Goal: Information Seeking & Learning: Check status

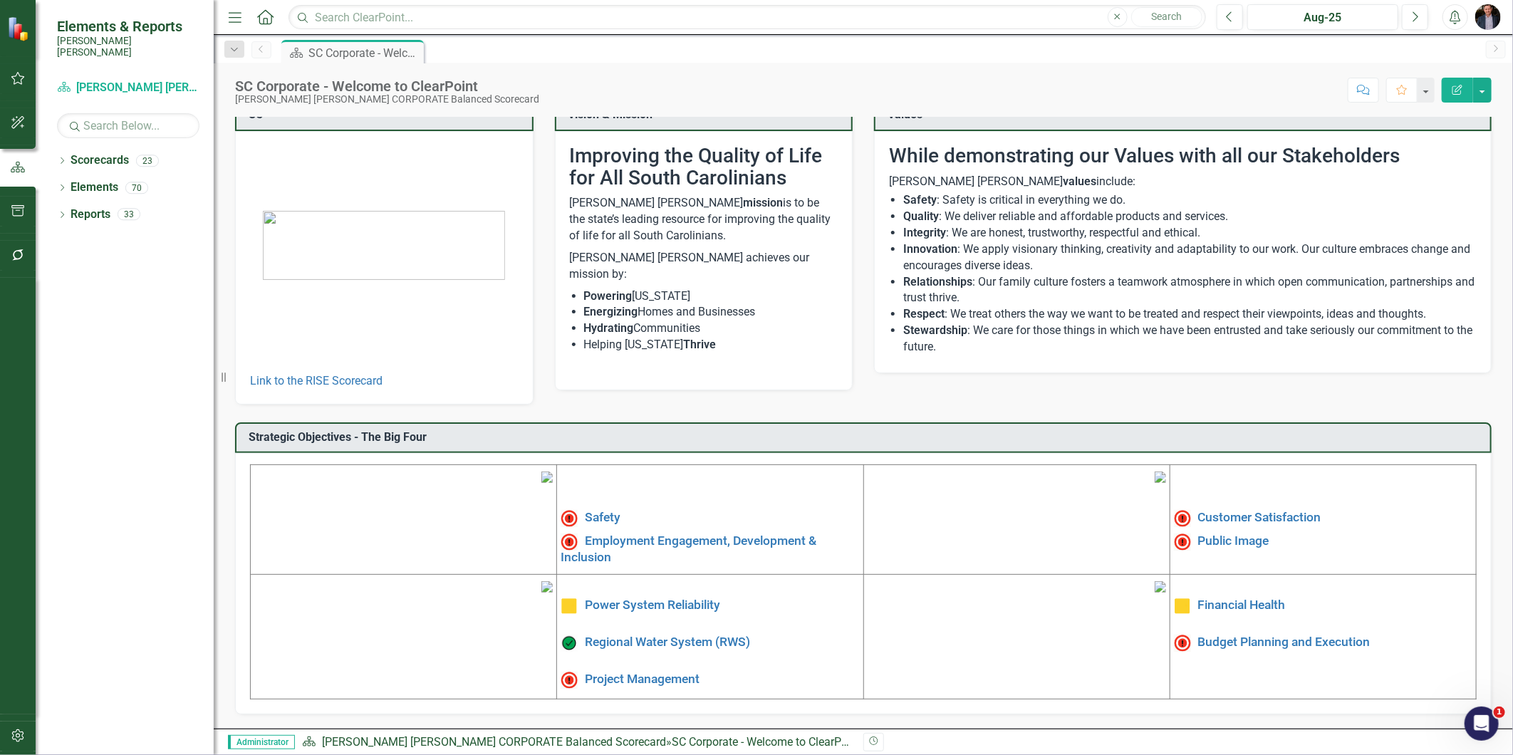
scroll to position [130, 0]
click at [663, 672] on link "Project Management" at bounding box center [642, 679] width 115 height 14
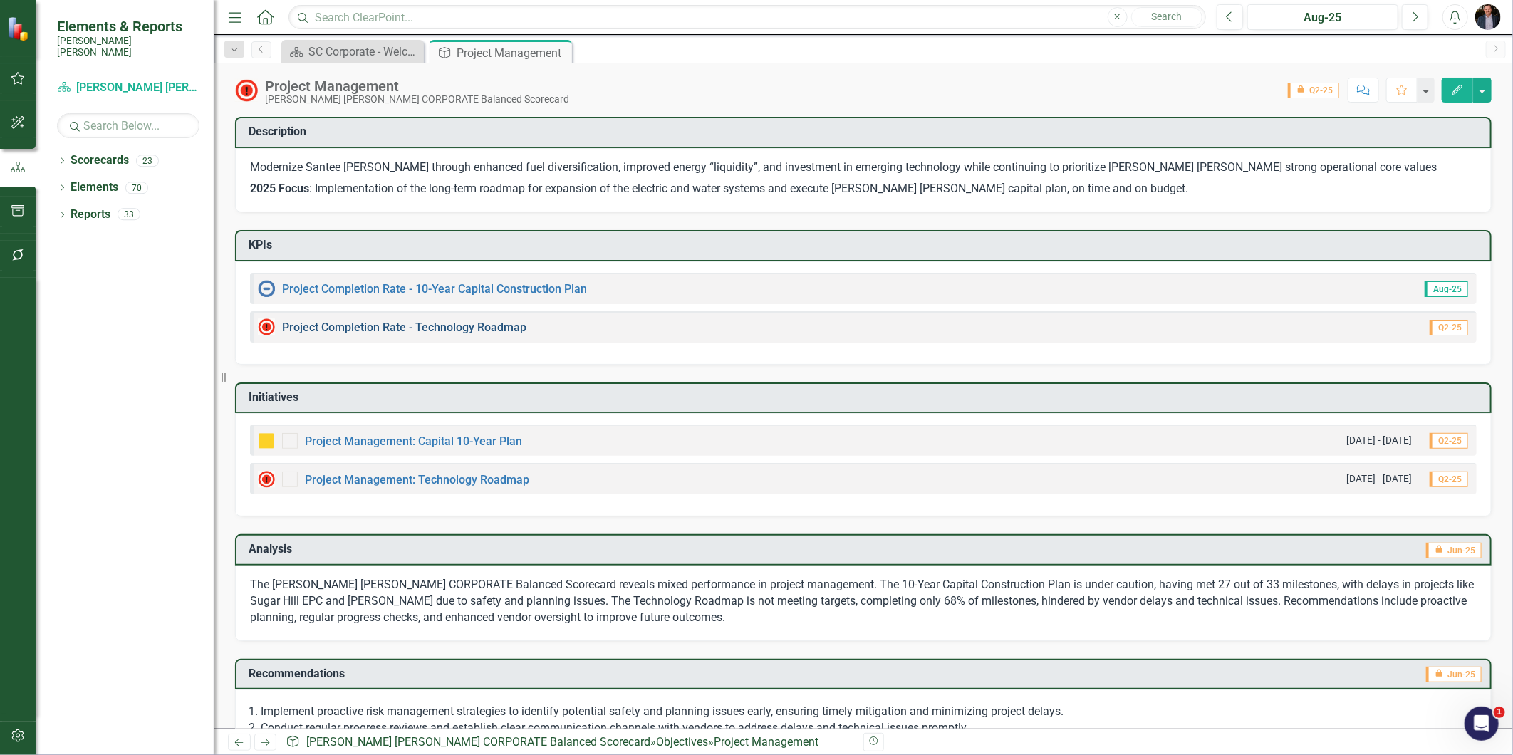
click at [357, 331] on link "Project Completion Rate - Technology Roadmap" at bounding box center [404, 328] width 244 height 14
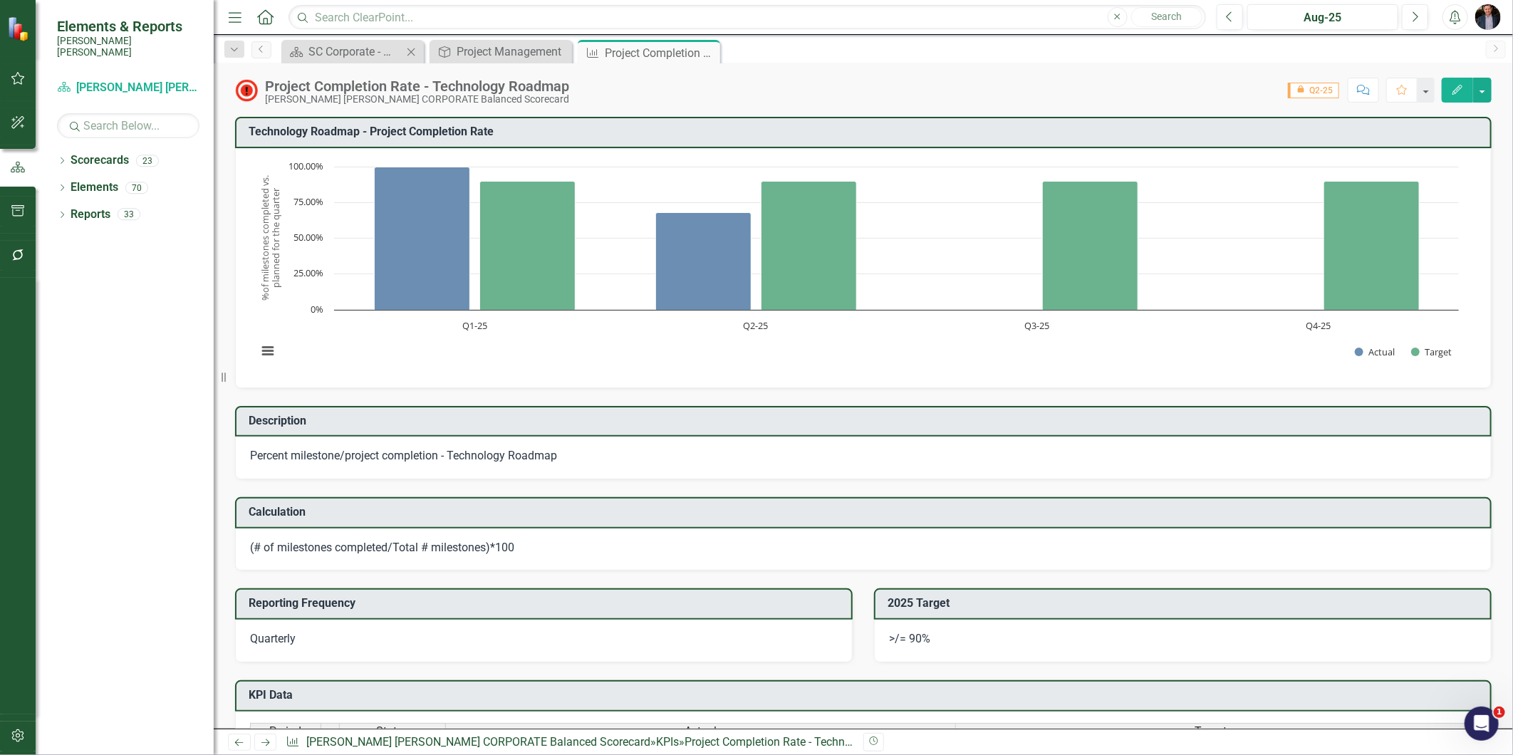
click at [323, 61] on div "Scorecard SC Corporate - Welcome to ClearPoint Close" at bounding box center [352, 52] width 142 height 24
click at [322, 51] on div "SC Corporate - Welcome to ClearPoint" at bounding box center [355, 52] width 94 height 18
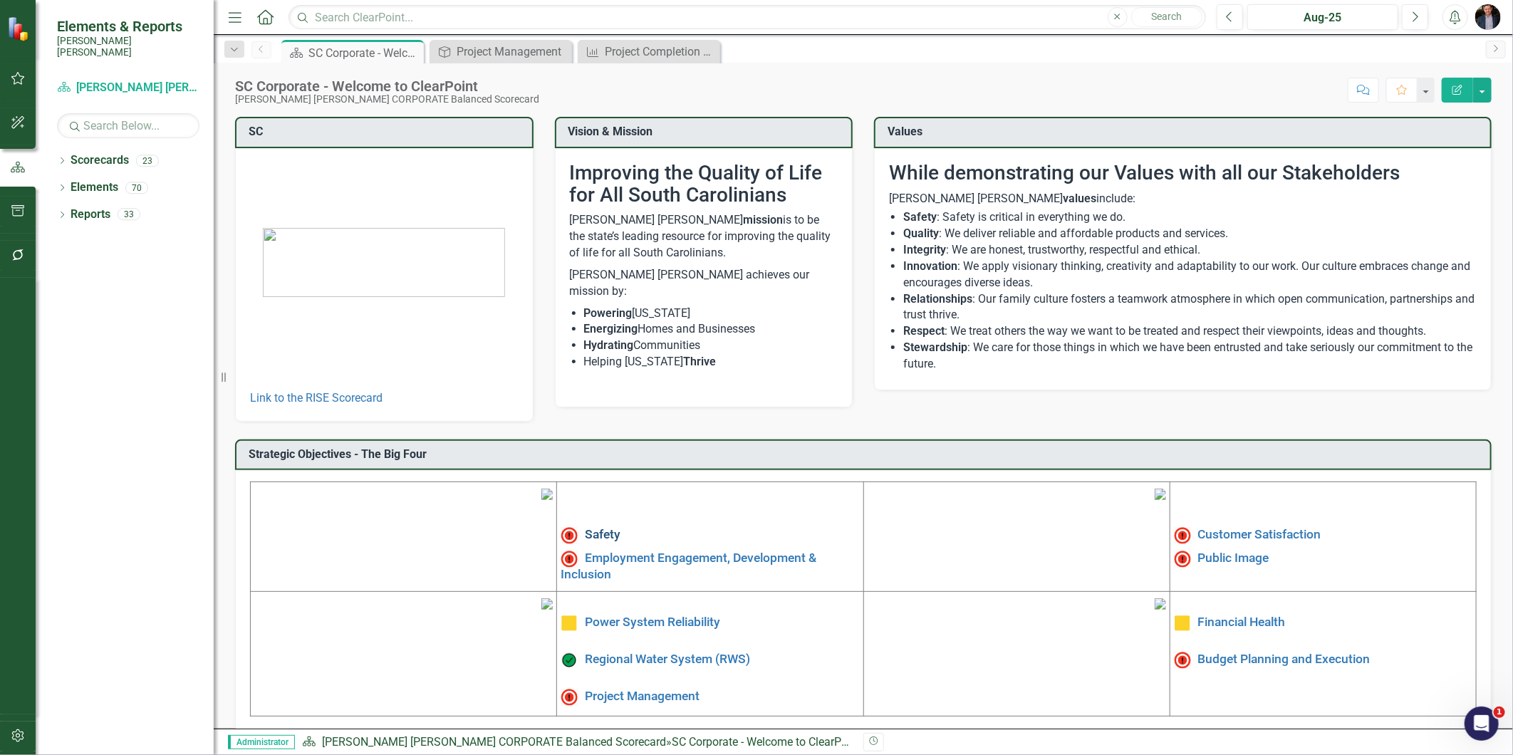
click at [603, 530] on link "Safety" at bounding box center [603, 535] width 36 height 14
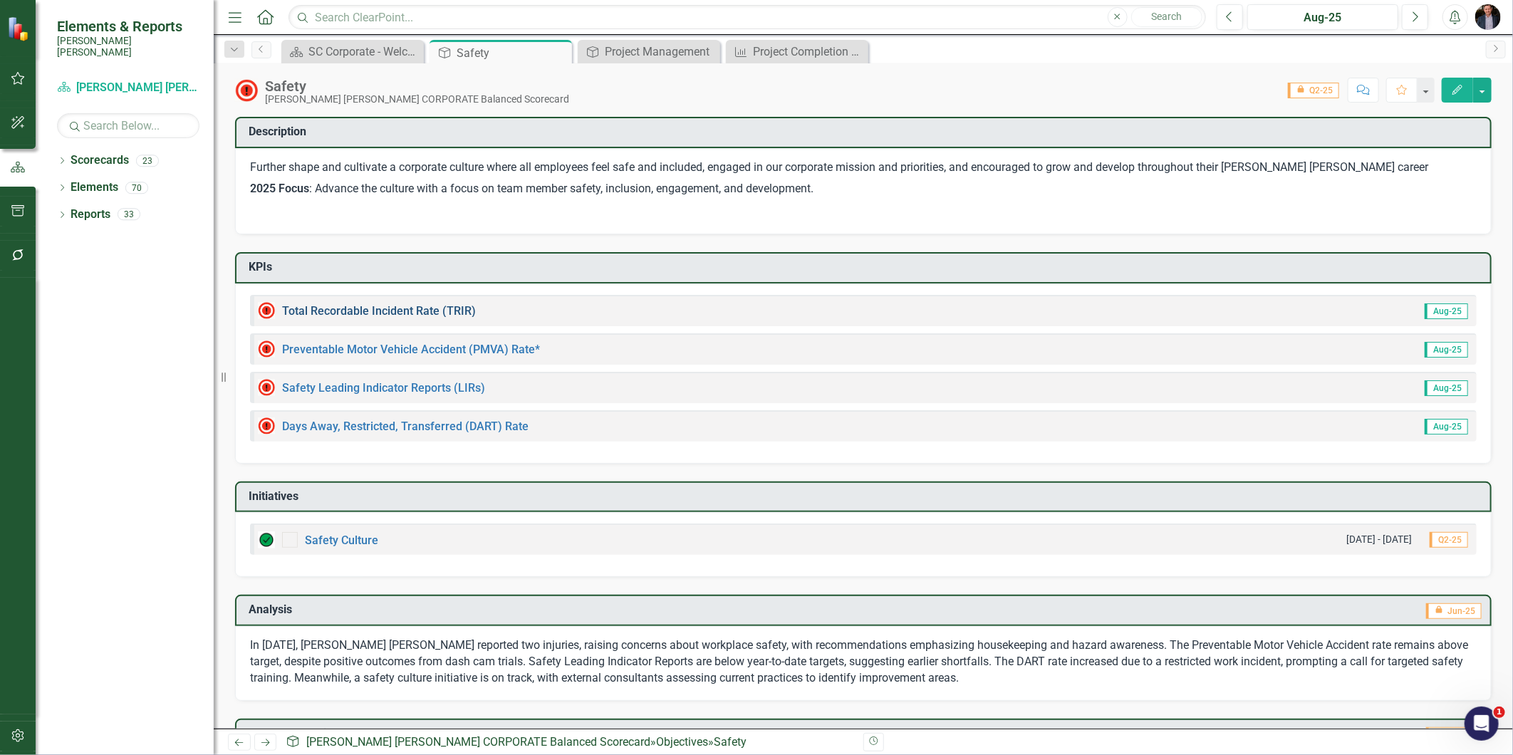
click at [400, 308] on link "Total Recordable Incident Rate (TRIR)" at bounding box center [379, 311] width 194 height 14
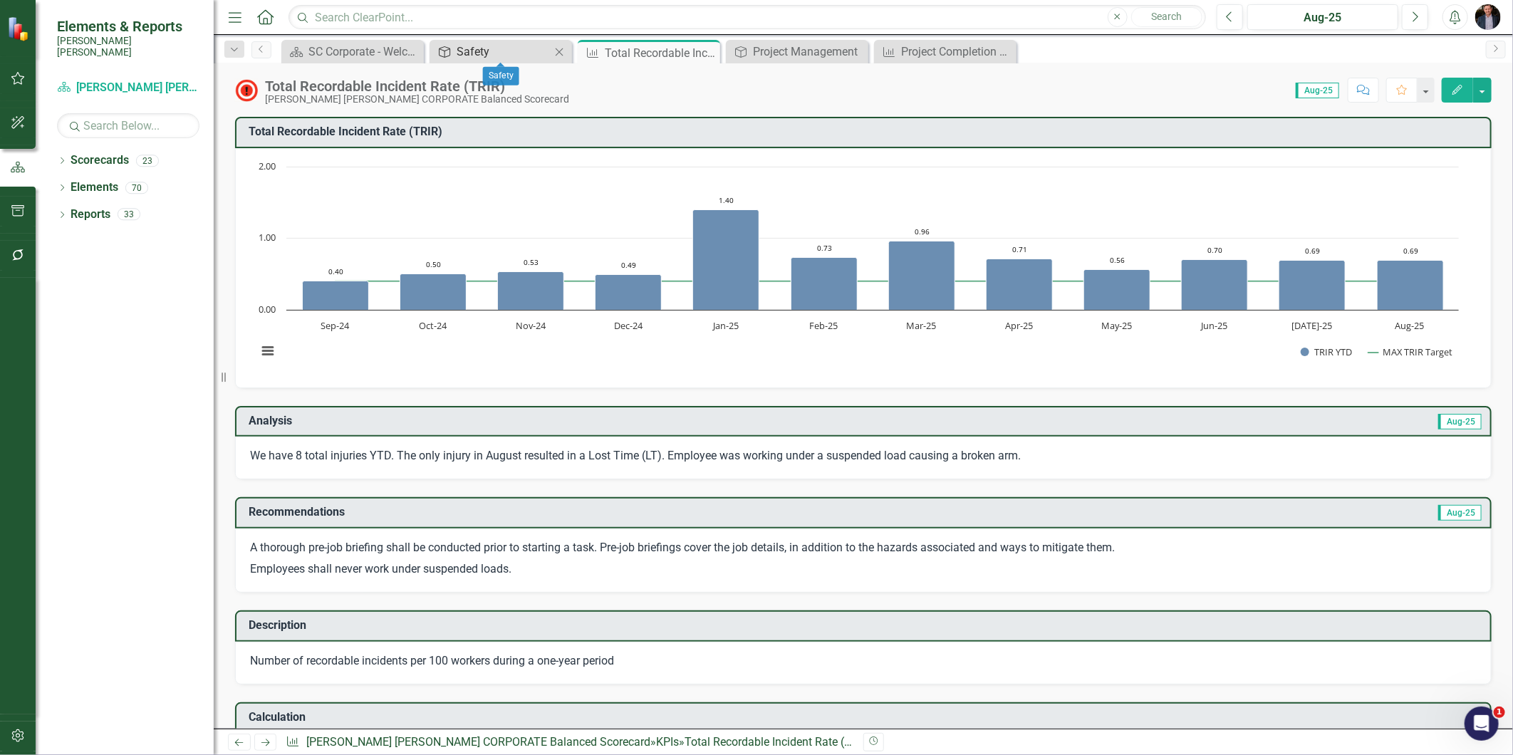
click at [497, 43] on div "Safety" at bounding box center [504, 52] width 94 height 18
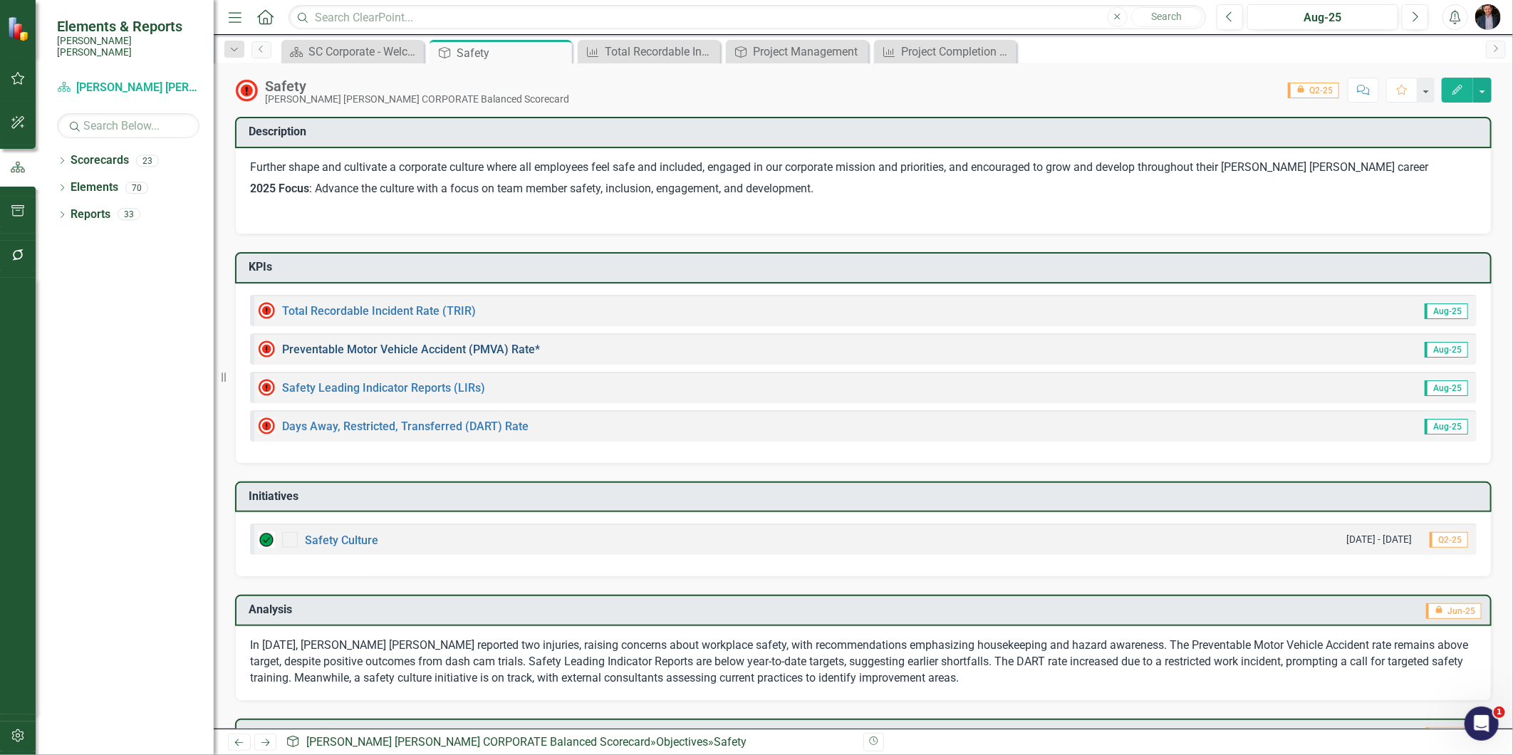
click at [417, 352] on link "Preventable Motor Vehicle Accident (PMVA) Rate*" at bounding box center [411, 350] width 258 height 14
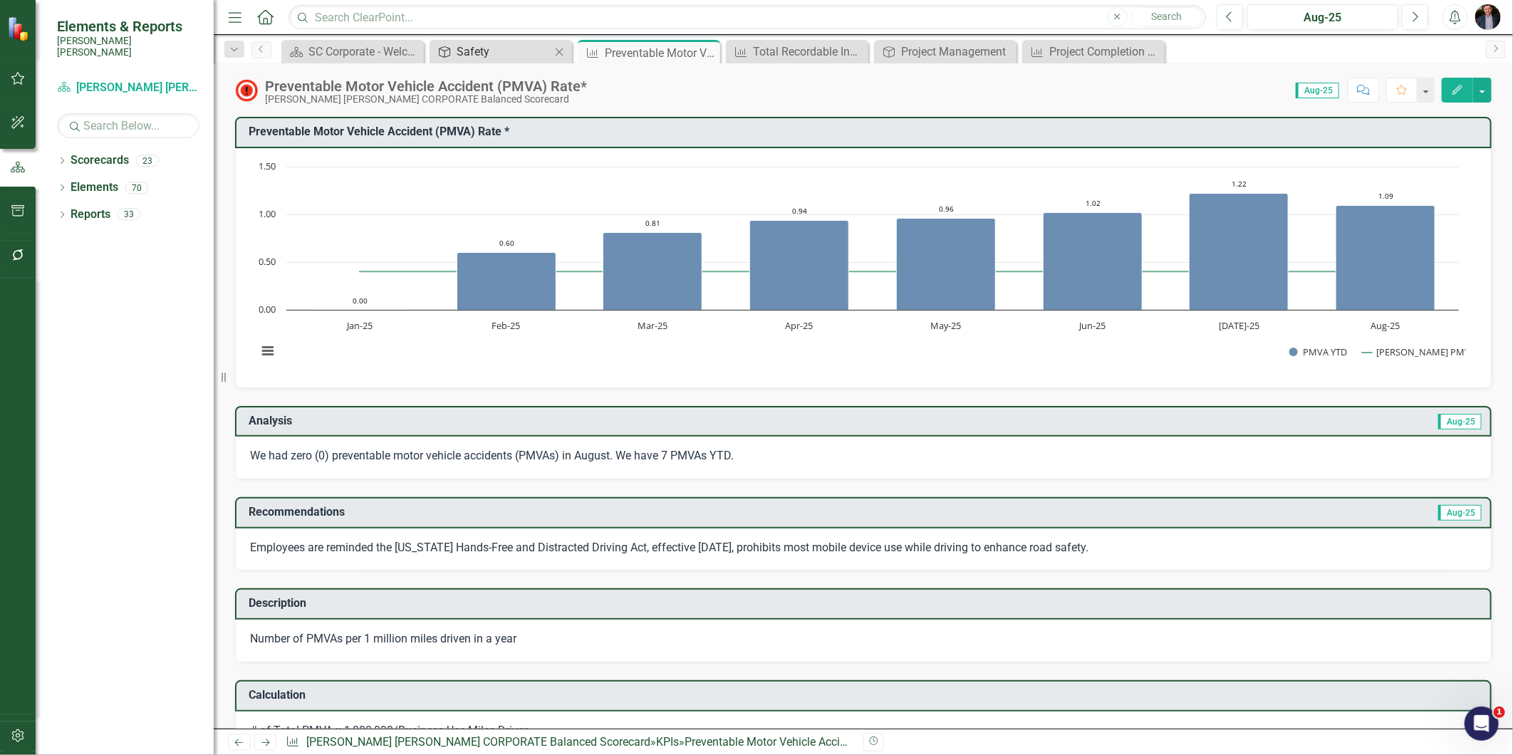
click at [466, 48] on div "Safety" at bounding box center [504, 52] width 94 height 18
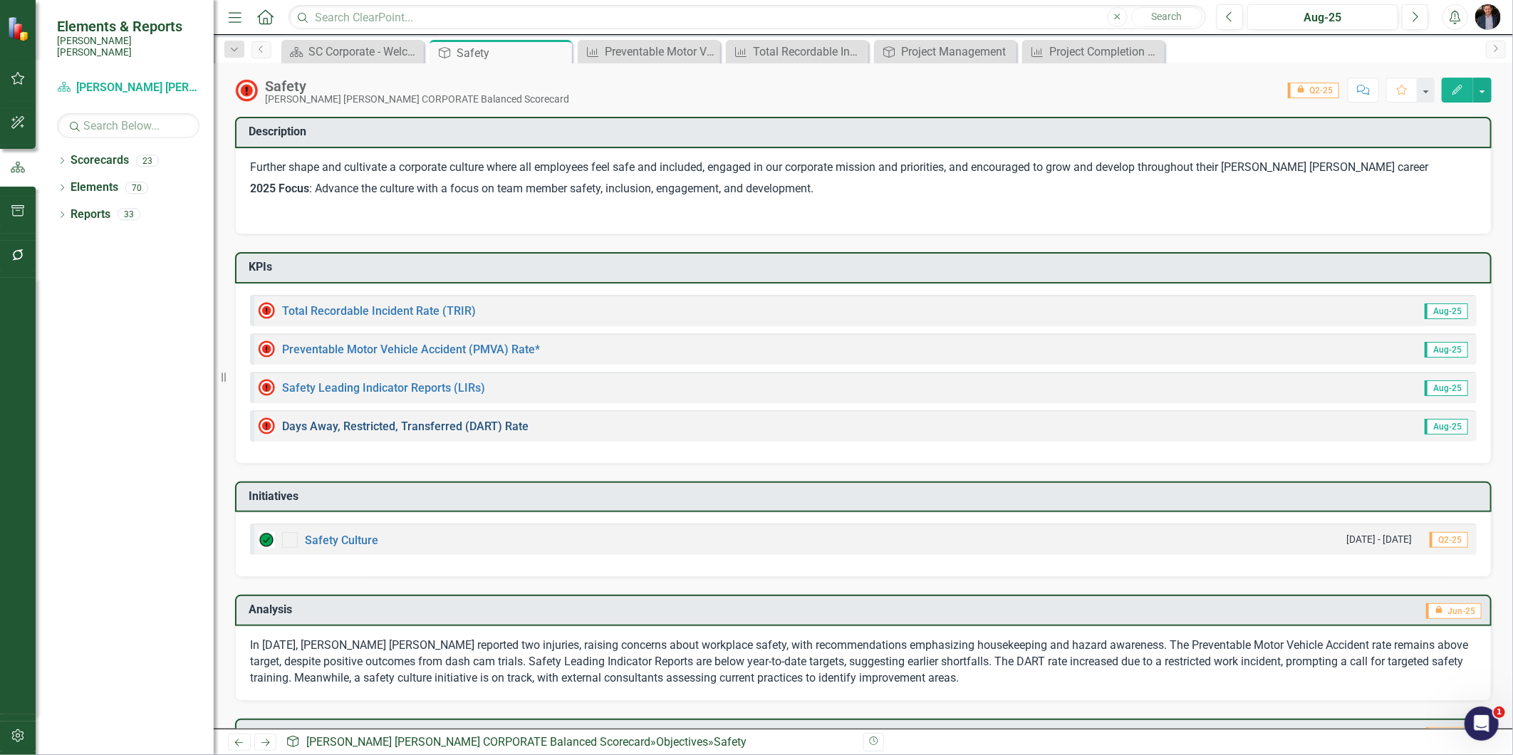
click at [427, 422] on link "Days Away, Restricted, Transferred (DART) Rate" at bounding box center [405, 427] width 246 height 14
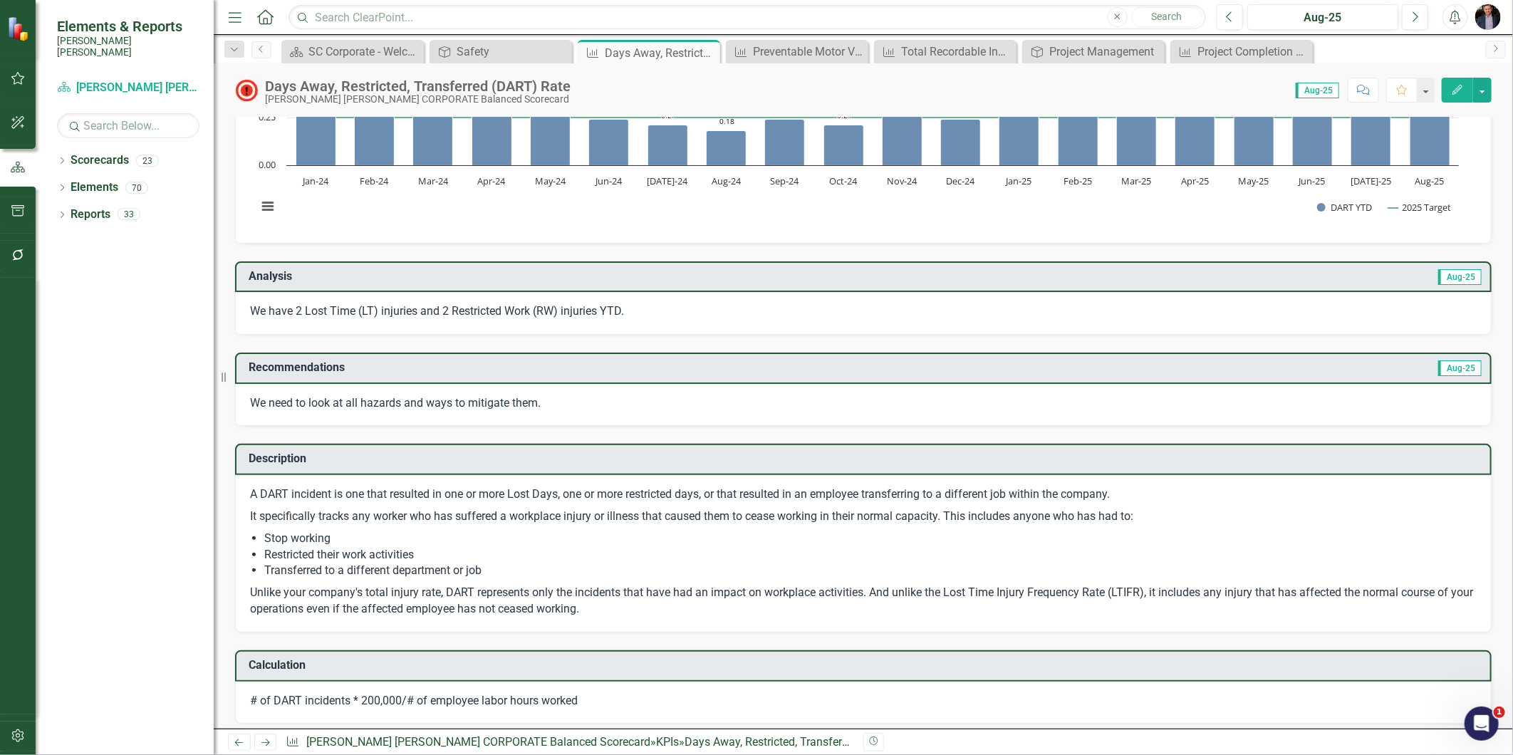
scroll to position [316, 0]
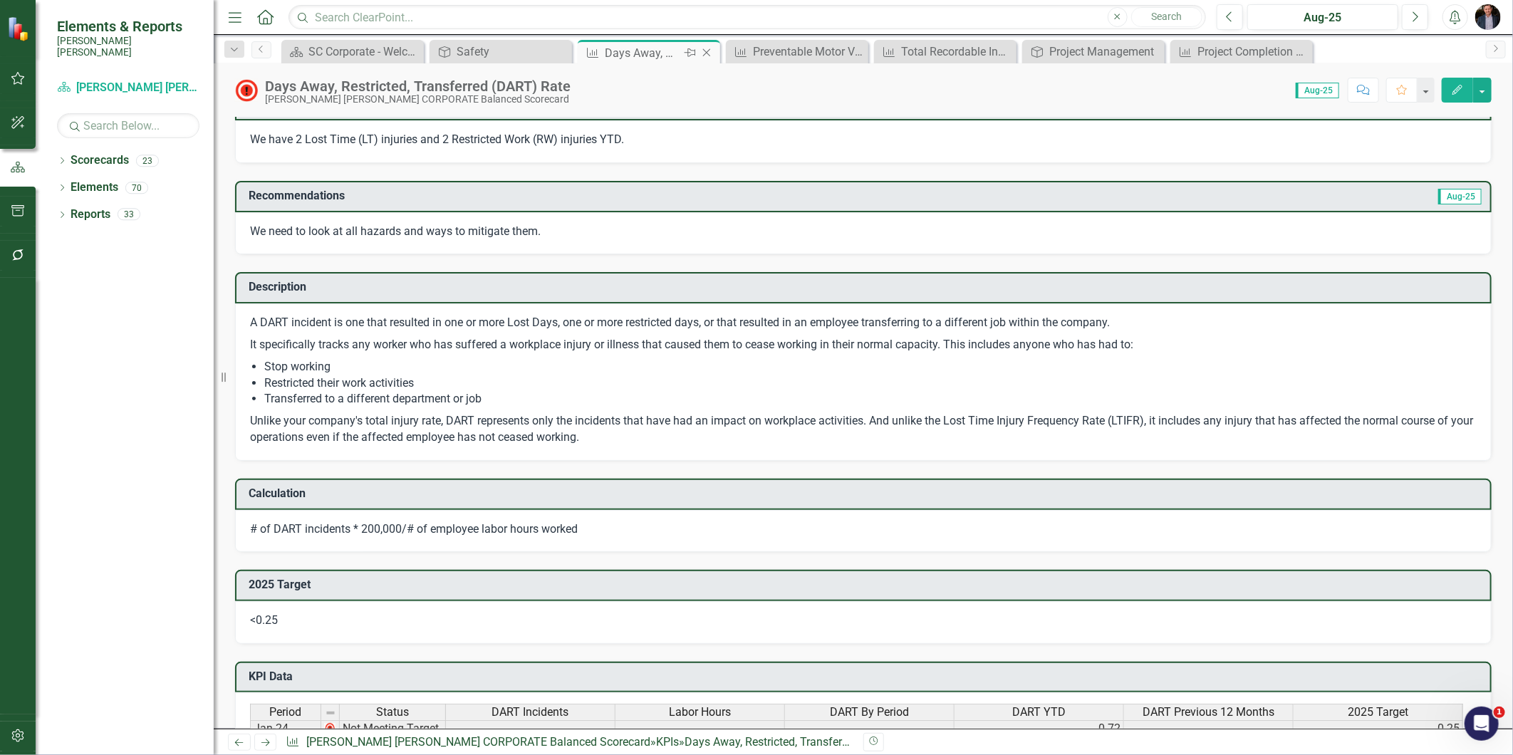
click at [707, 53] on icon "Close" at bounding box center [707, 52] width 14 height 11
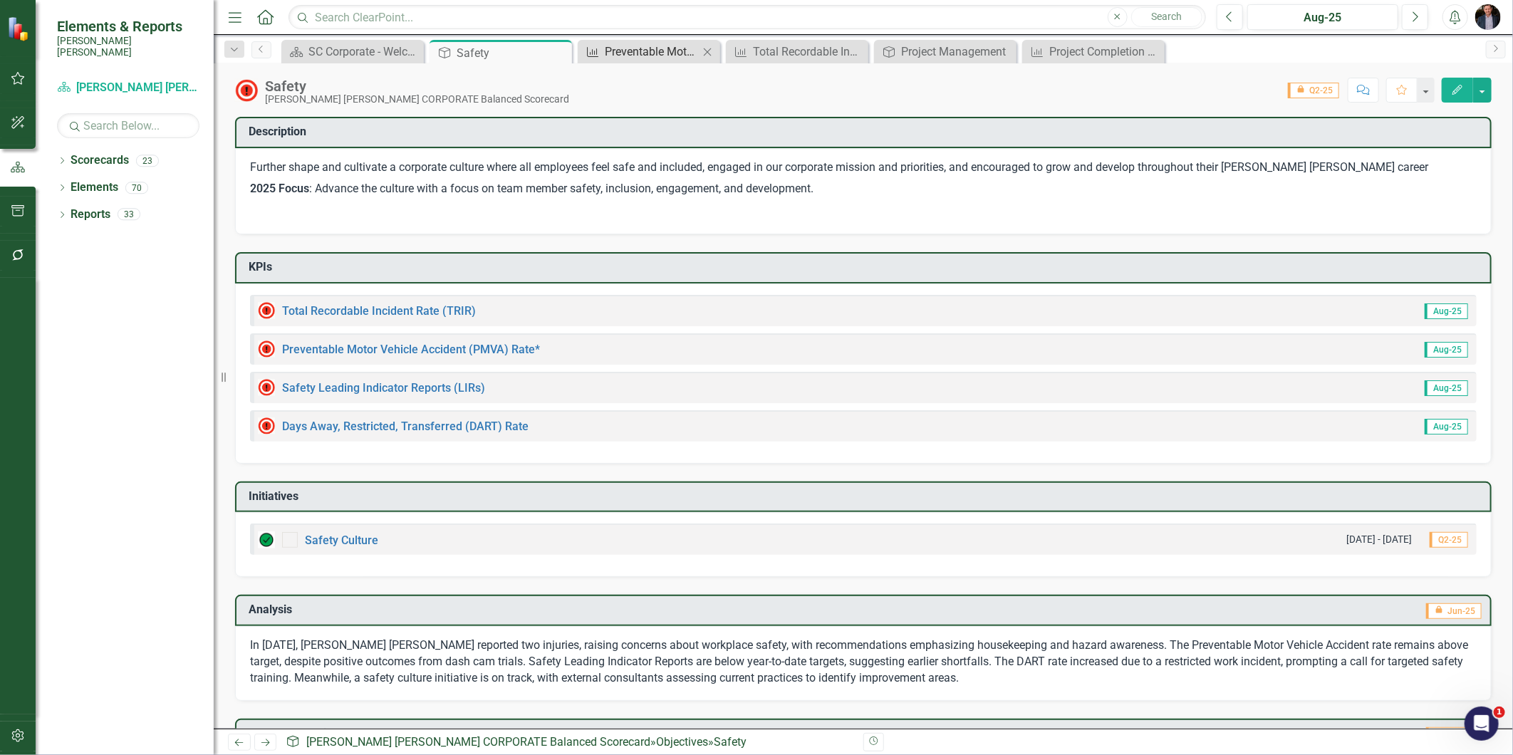
click at [666, 43] on div "Preventable Motor Vehicle Accident (PMVA) Rate*" at bounding box center [652, 52] width 94 height 18
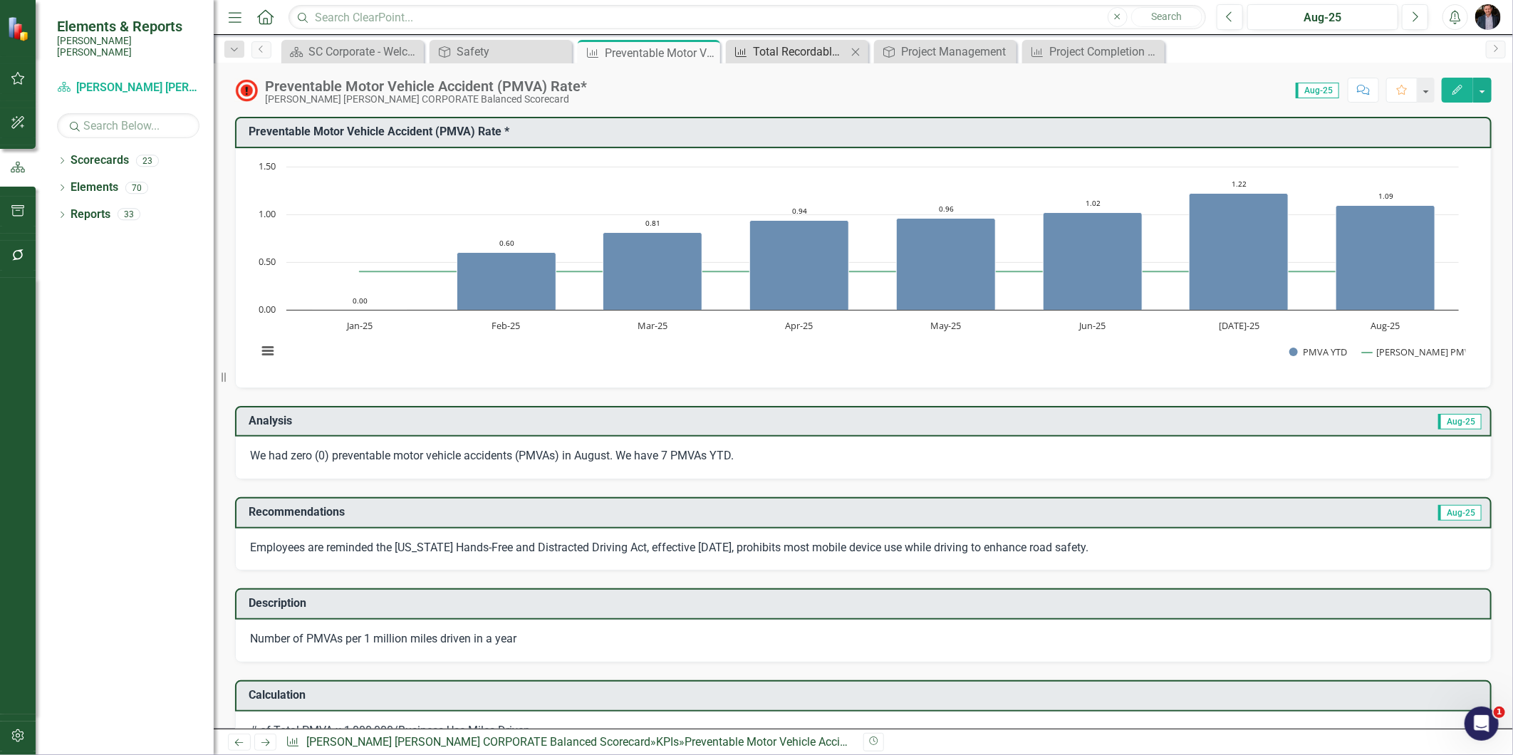
click at [801, 51] on div "Total Recordable Incident Rate (TRIR)" at bounding box center [800, 52] width 94 height 18
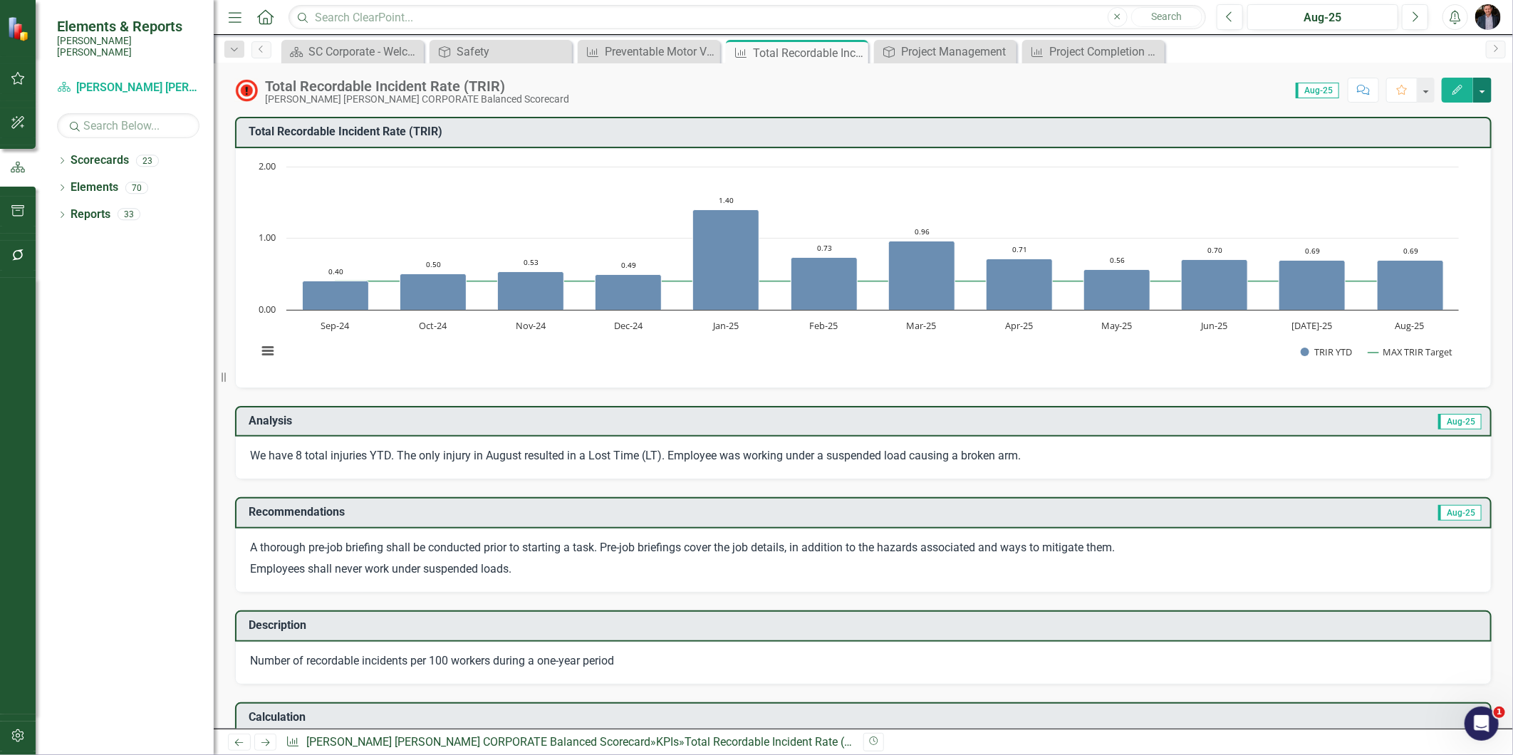
click at [1485, 93] on button "button" at bounding box center [1482, 90] width 19 height 25
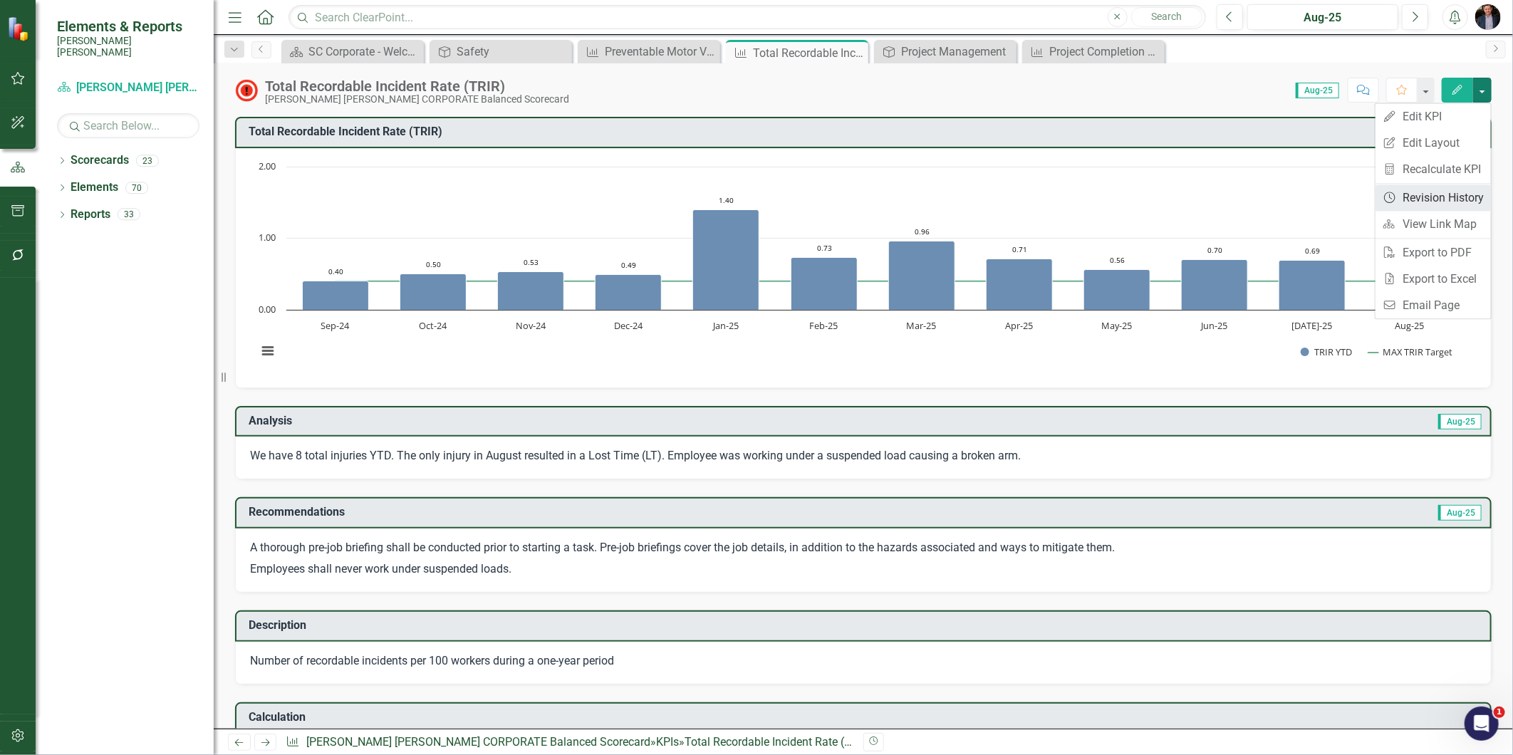
click at [1441, 209] on link "Revision History Revision History" at bounding box center [1433, 198] width 115 height 26
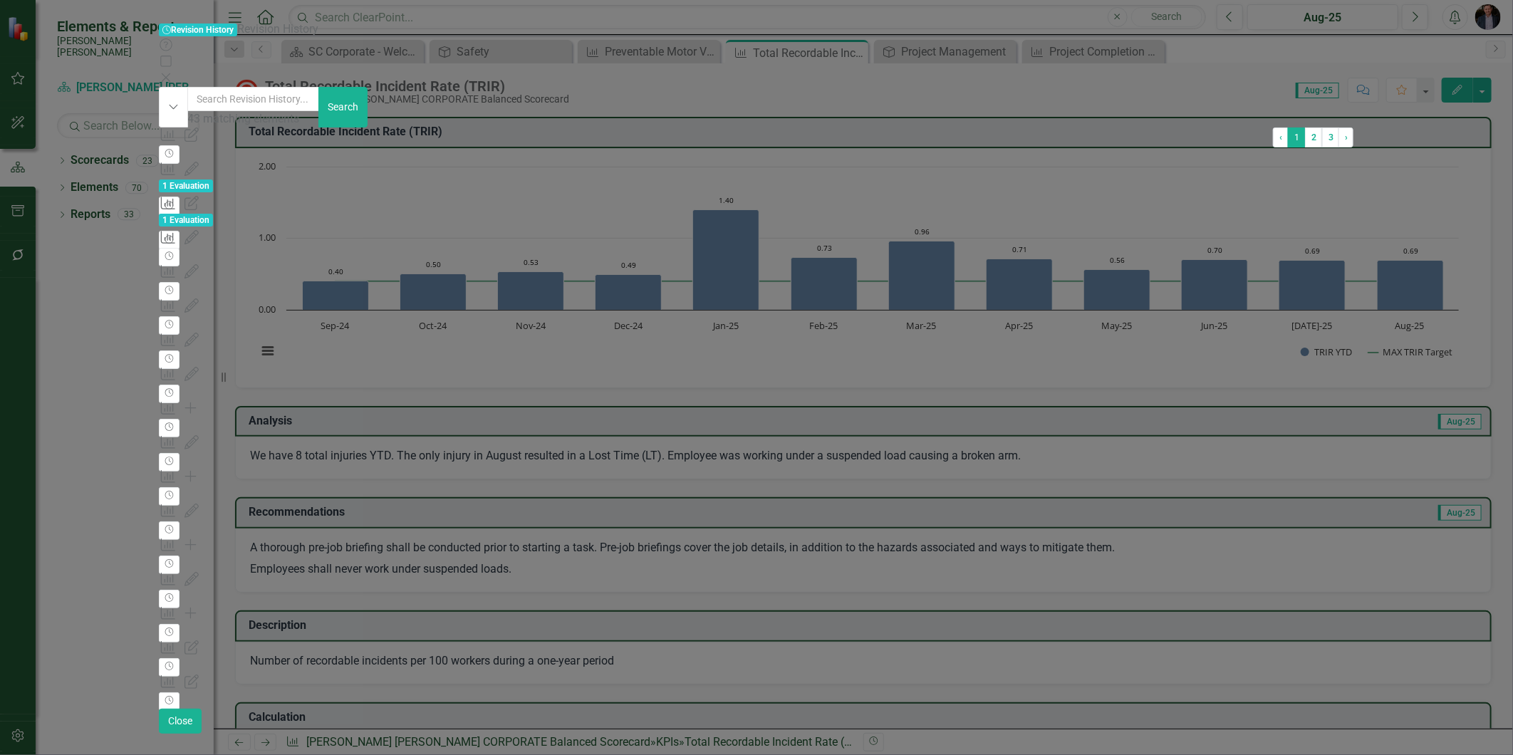
click at [173, 72] on icon "Close" at bounding box center [166, 77] width 14 height 11
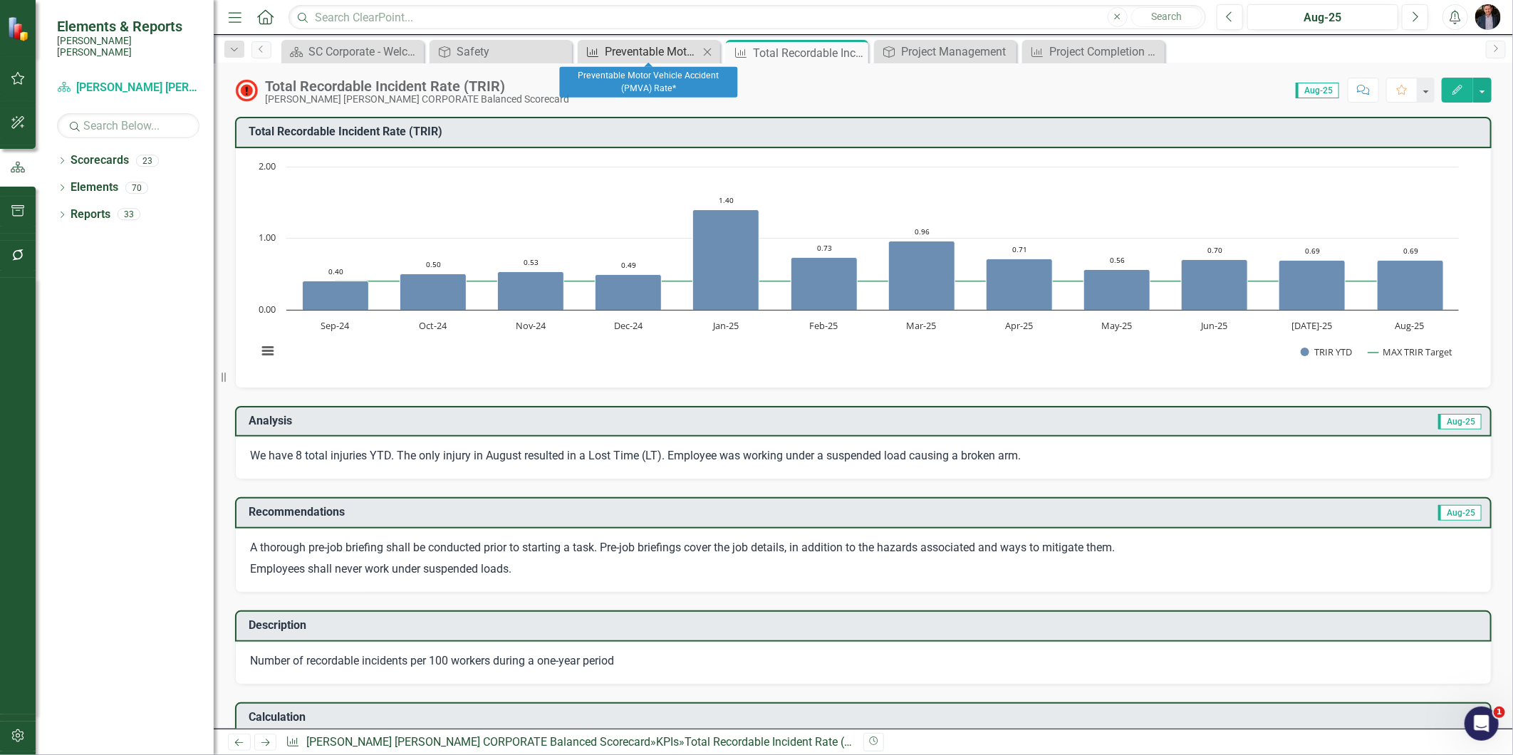
click at [627, 55] on div "Preventable Motor Vehicle Accident (PMVA) Rate*" at bounding box center [652, 52] width 94 height 18
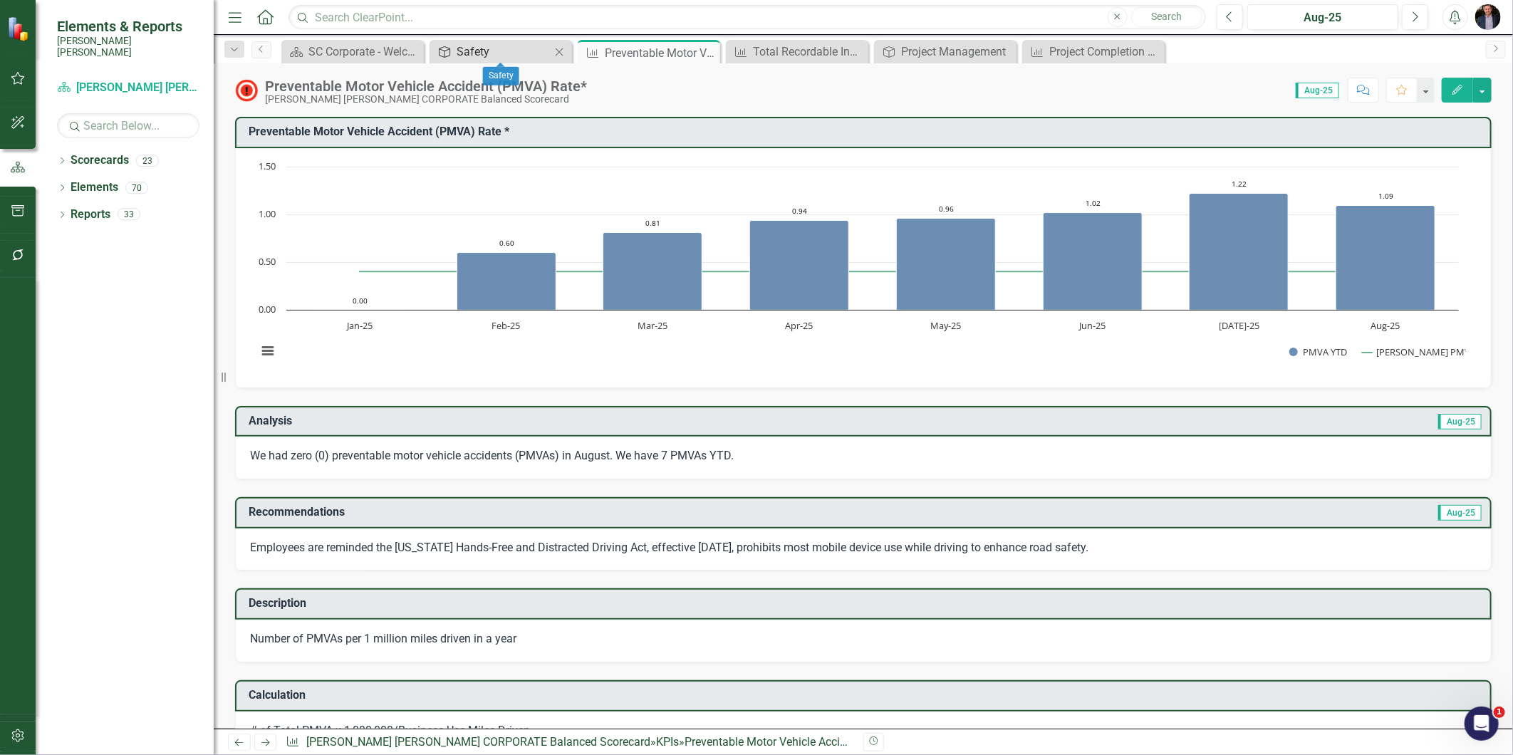
click at [447, 44] on div "Objective" at bounding box center [442, 52] width 18 height 18
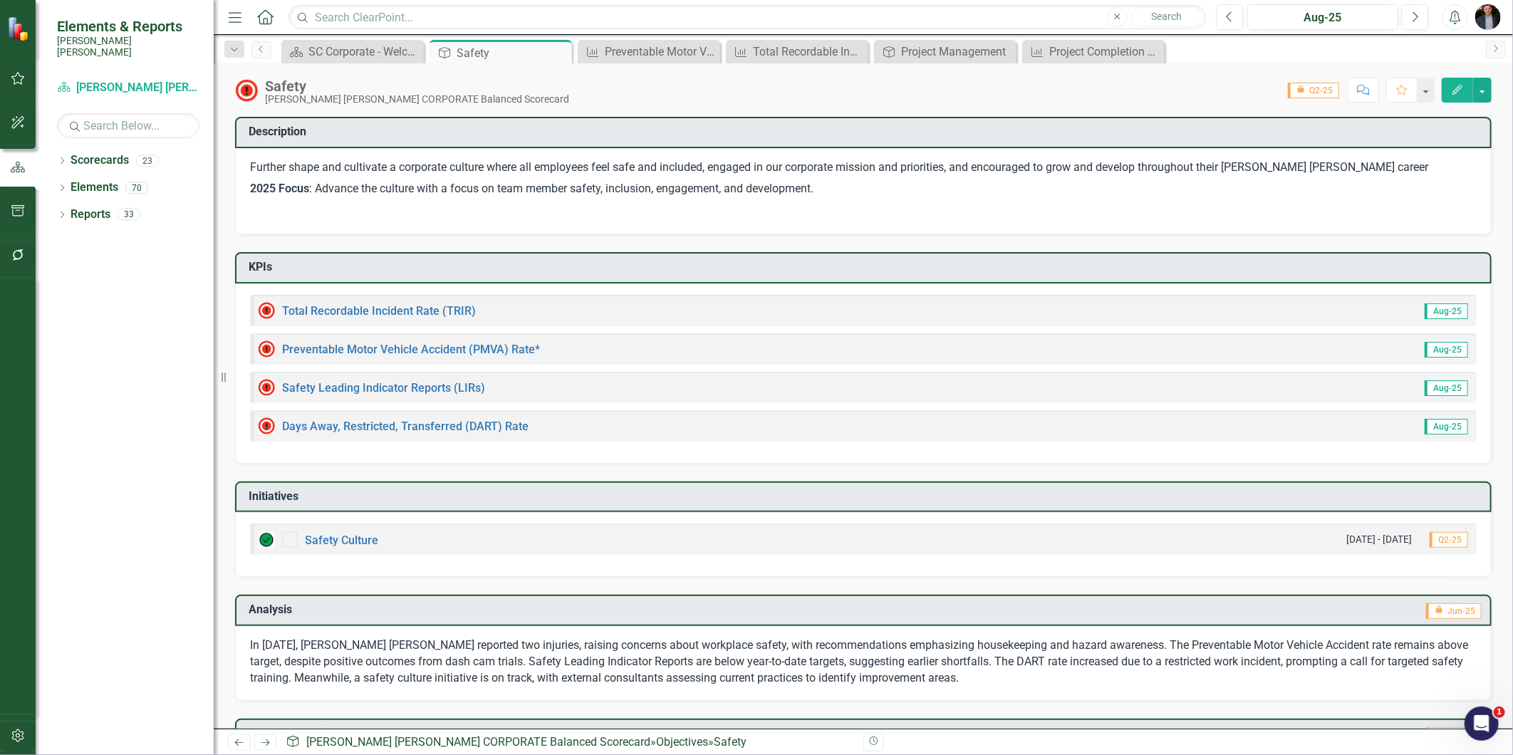
click at [387, 430] on div "Days Away, Restricted, Transferred (DART) Rate" at bounding box center [393, 425] width 271 height 17
click at [469, 425] on link "Days Away, Restricted, Transferred (DART) Rate" at bounding box center [405, 427] width 246 height 14
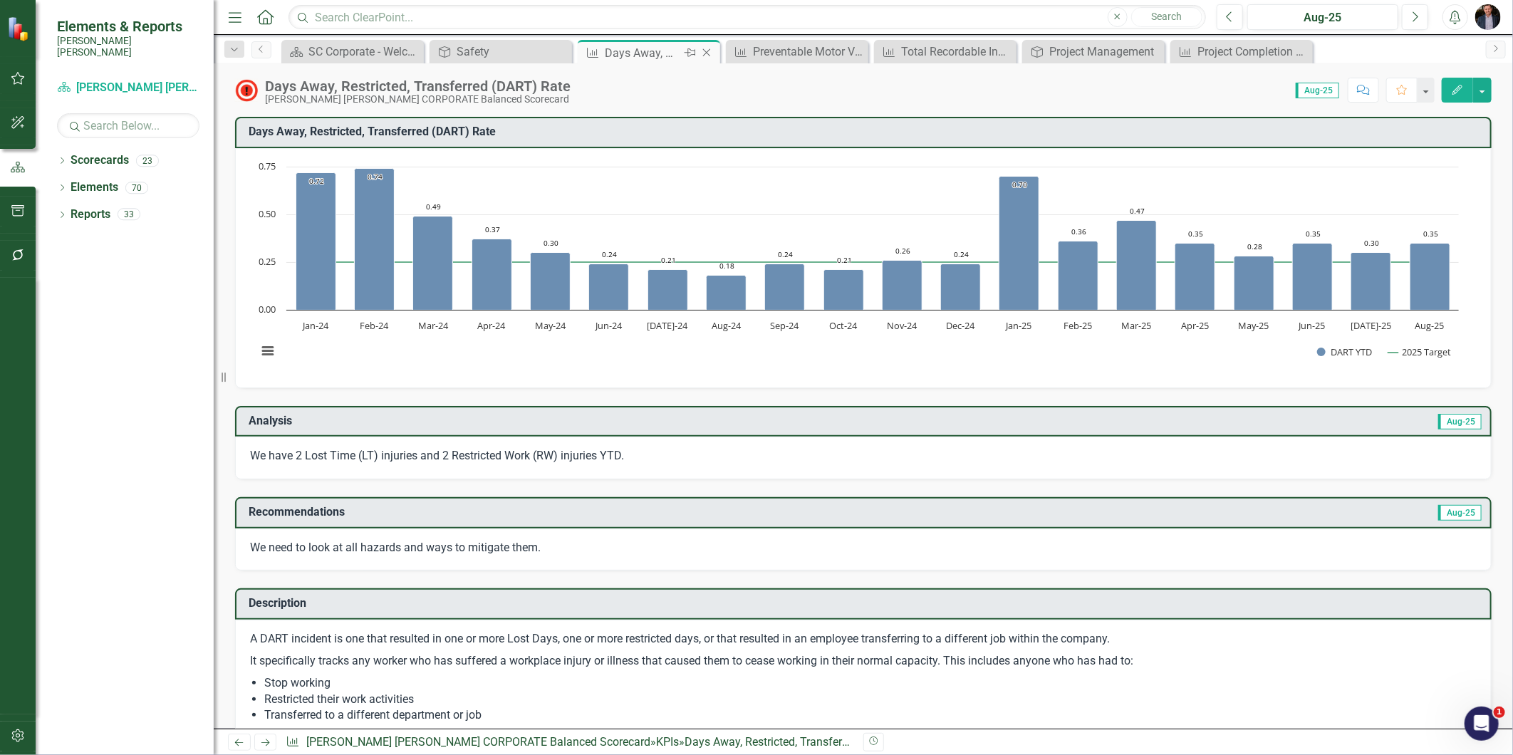
click at [711, 53] on icon "Close" at bounding box center [707, 52] width 14 height 11
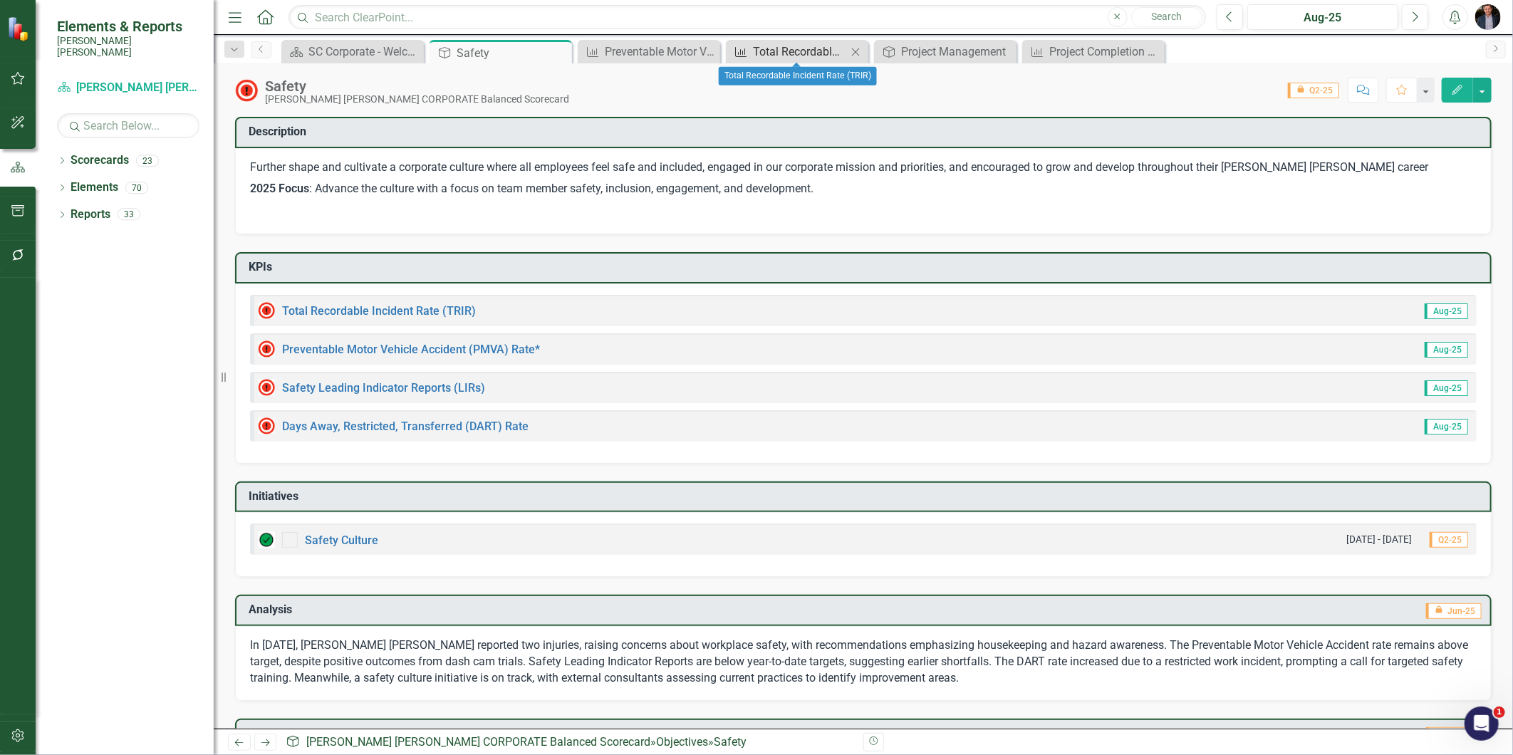
click at [800, 55] on div "Total Recordable Incident Rate (TRIR)" at bounding box center [800, 52] width 94 height 18
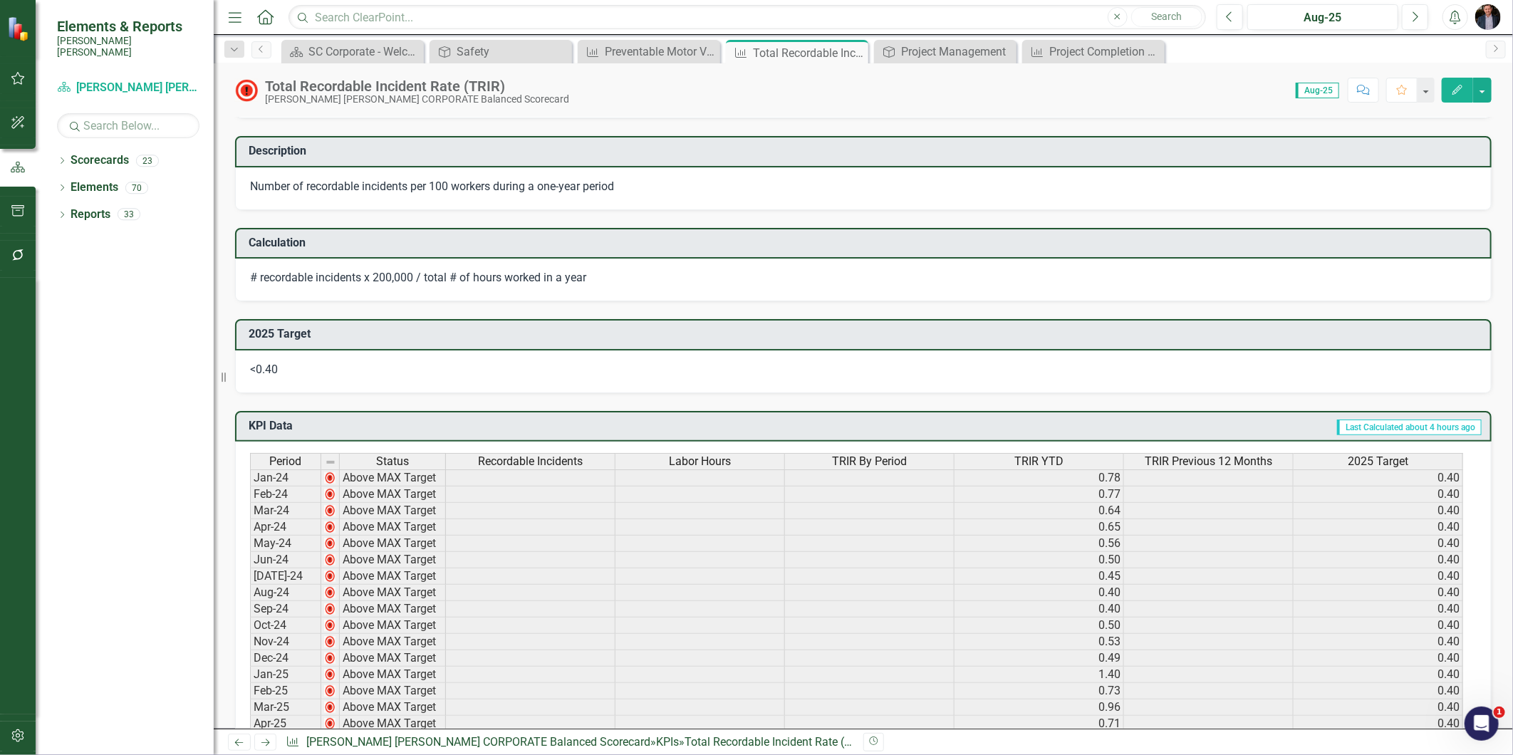
scroll to position [79, 0]
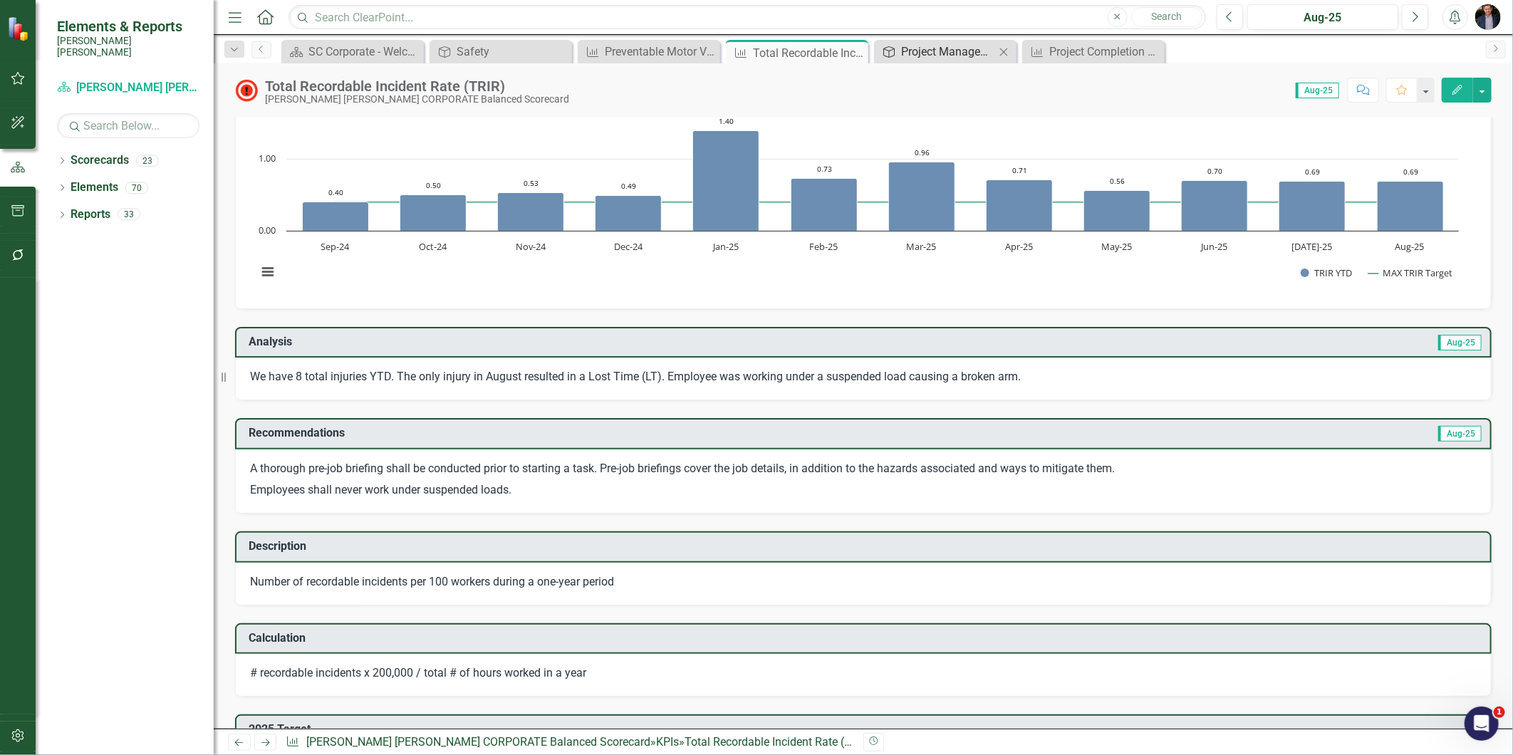
click at [938, 46] on div "Project Management" at bounding box center [948, 52] width 94 height 18
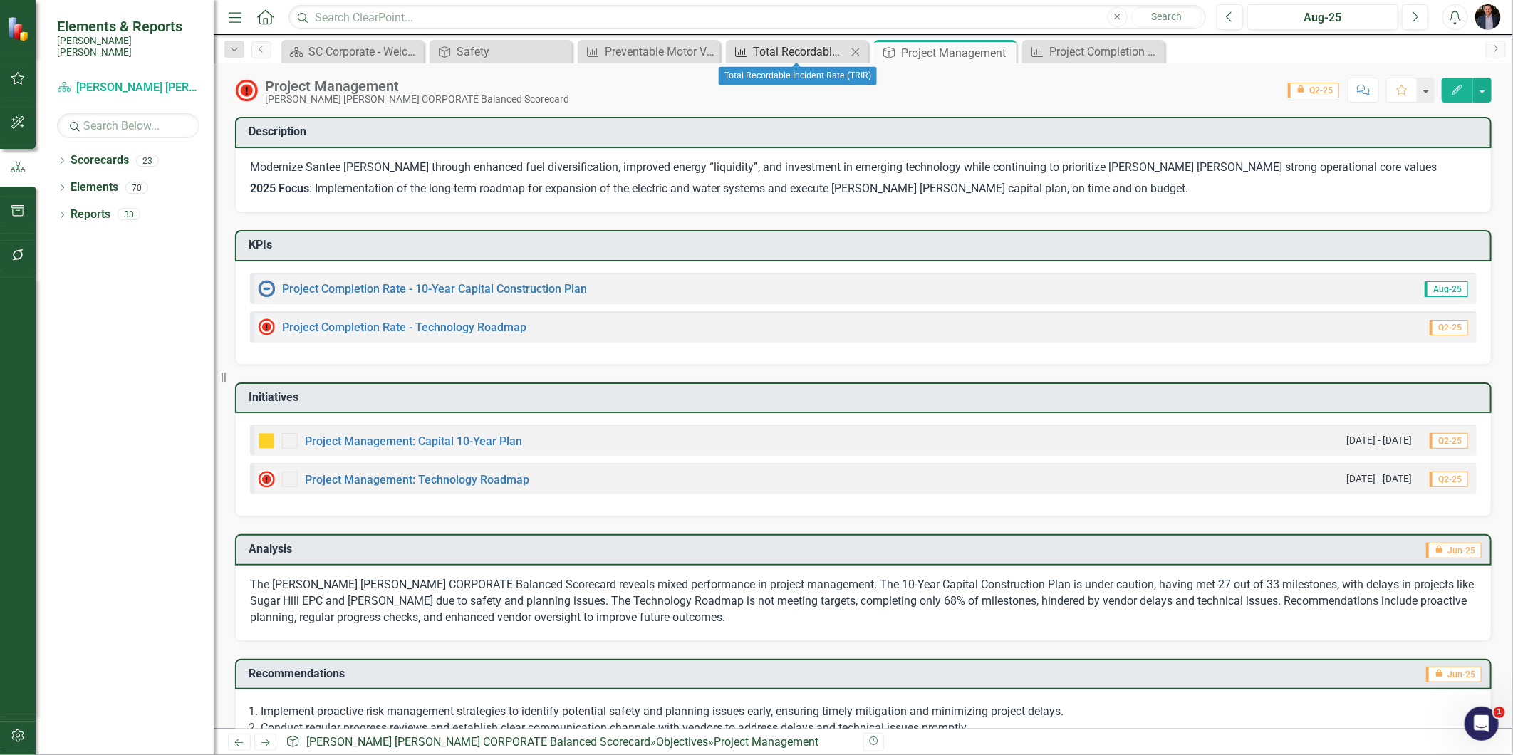
click at [761, 46] on div "Total Recordable Incident Rate (TRIR)" at bounding box center [800, 52] width 94 height 18
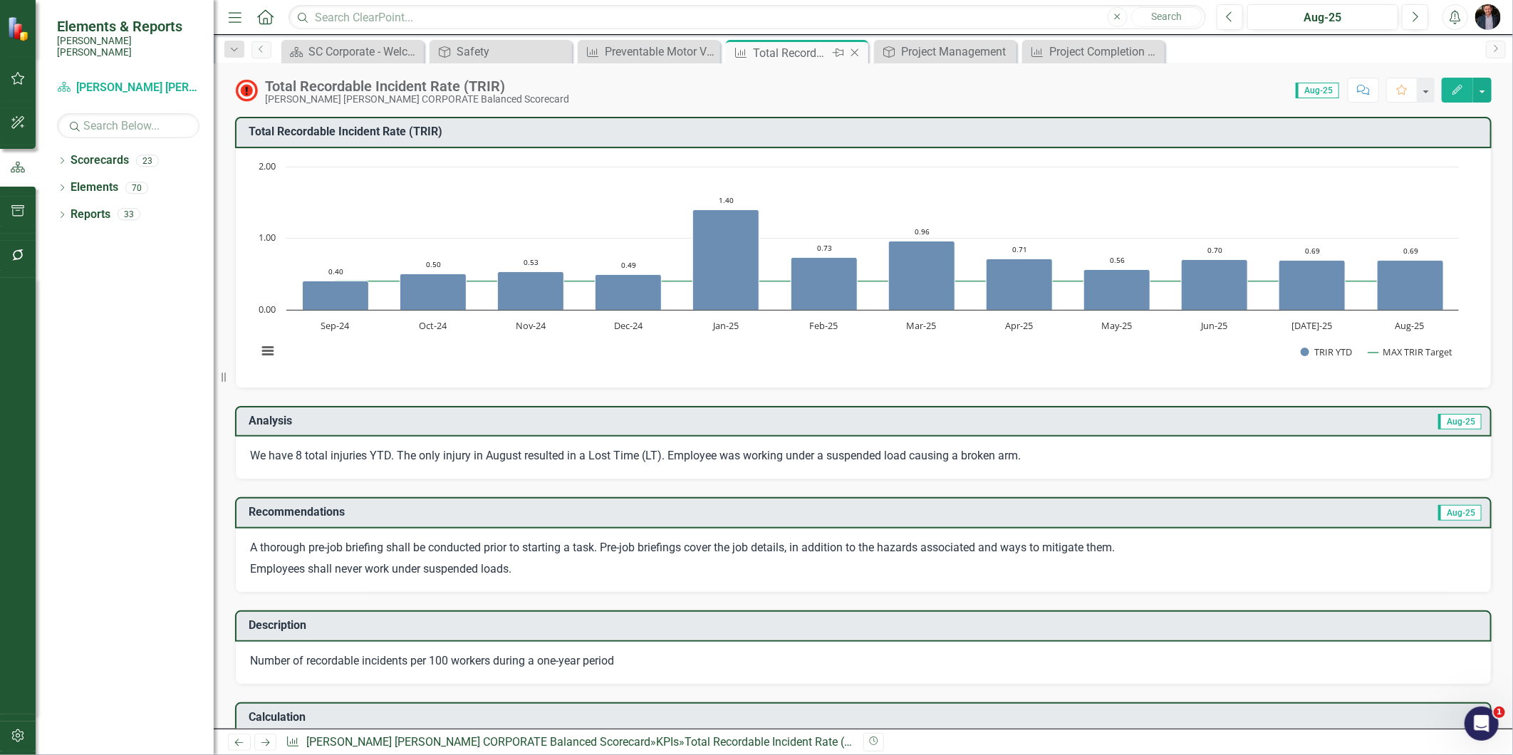
click at [851, 50] on icon at bounding box center [855, 53] width 8 height 8
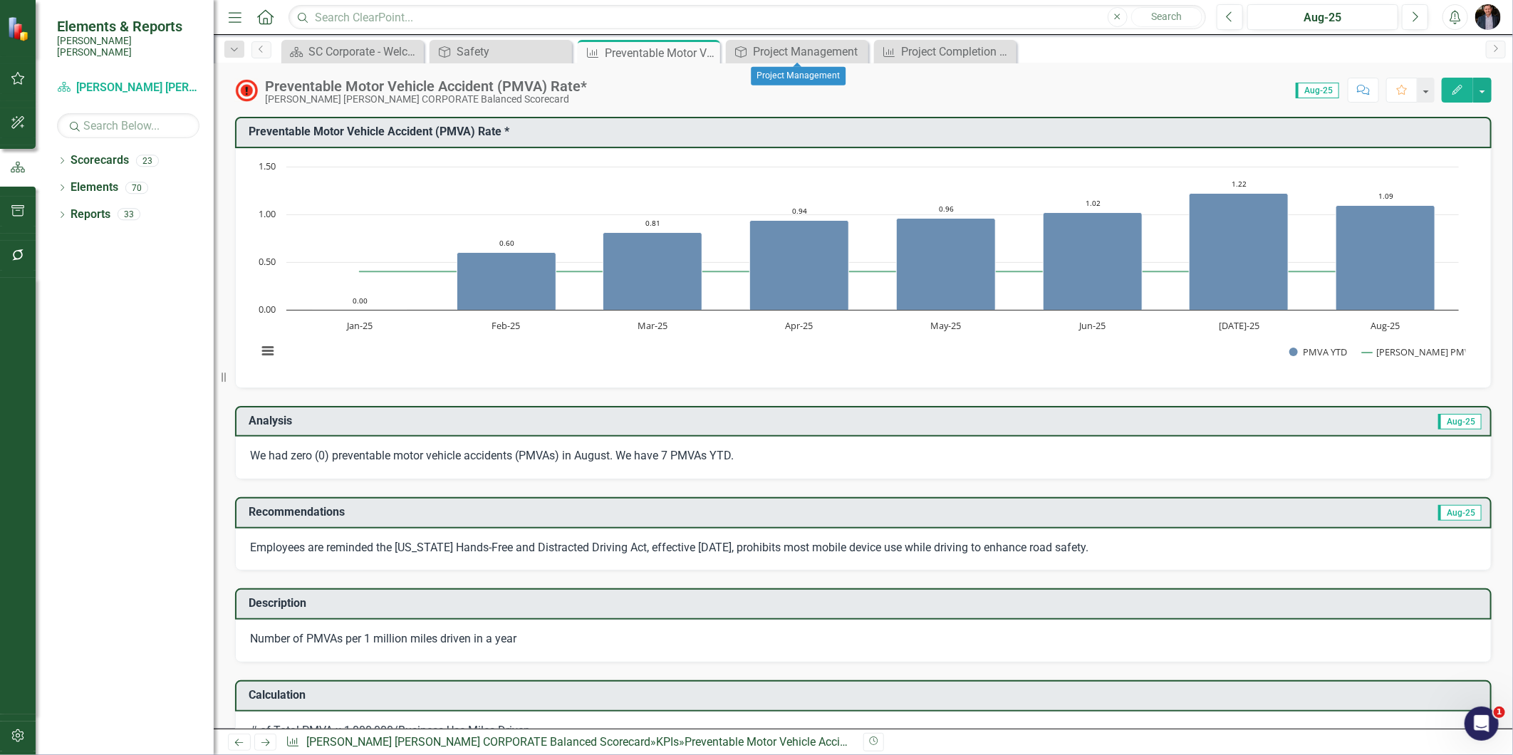
click at [0, 0] on icon "Close" at bounding box center [0, 0] width 0 height 0
click at [702, 50] on icon "Close" at bounding box center [707, 52] width 14 height 11
